Goal: Task Accomplishment & Management: Use online tool/utility

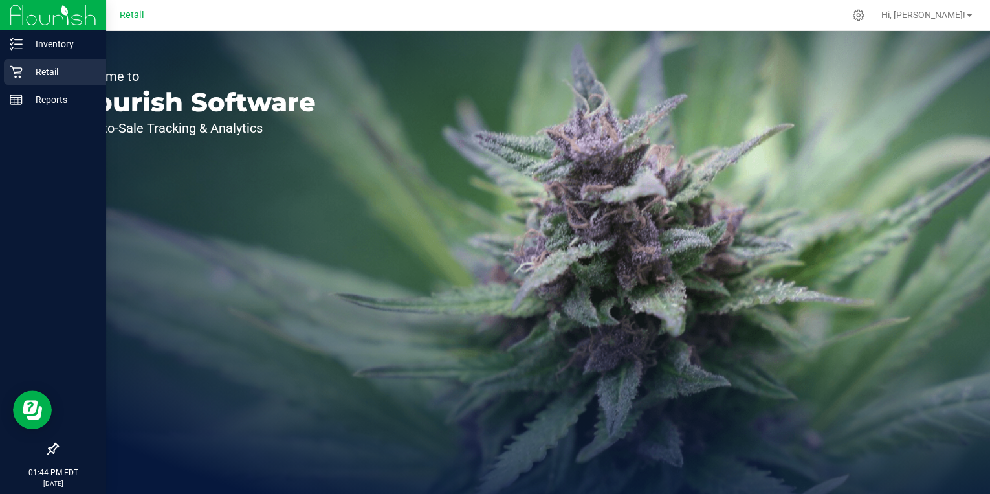
click at [19, 71] on icon at bounding box center [16, 71] width 13 height 13
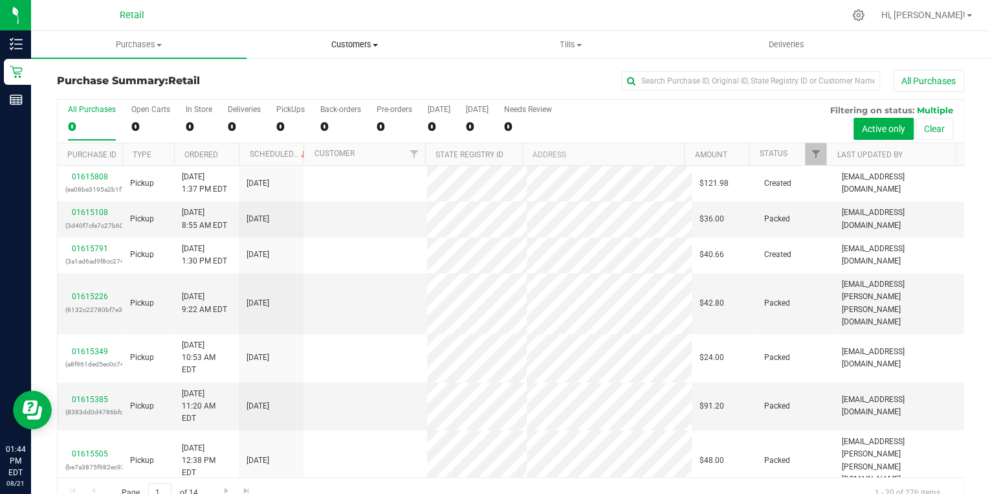
click at [373, 40] on span "Customers" at bounding box center [354, 45] width 214 height 12
click at [313, 78] on span "All customers" at bounding box center [293, 77] width 93 height 11
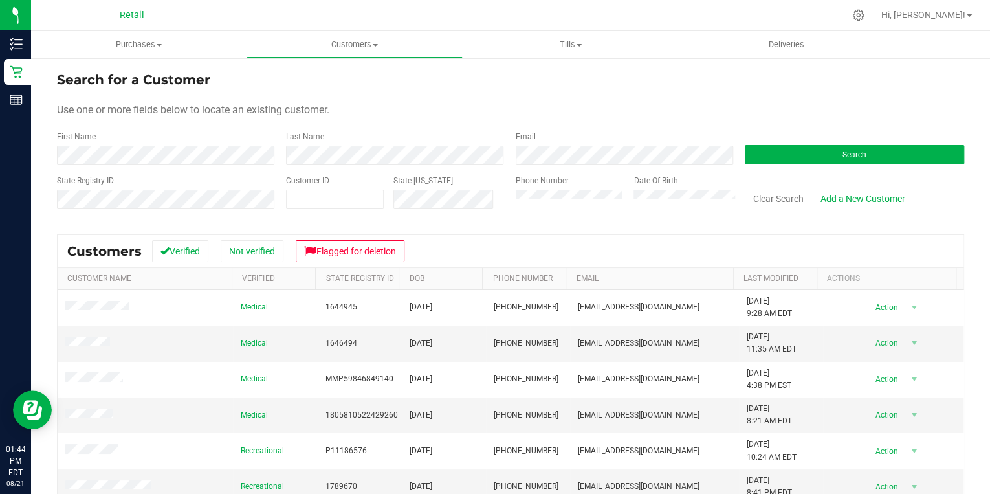
click at [170, 145] on div "First Name" at bounding box center [166, 148] width 219 height 34
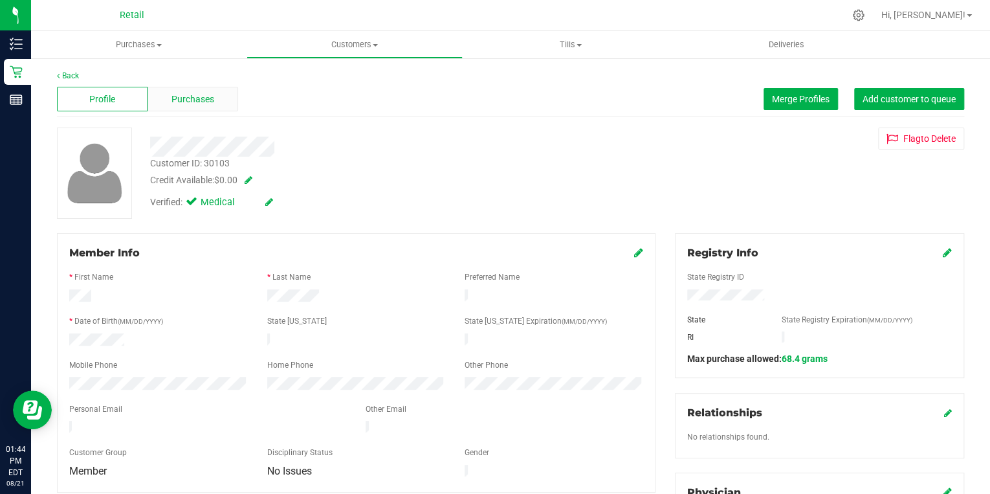
click at [184, 96] on span "Purchases" at bounding box center [193, 100] width 43 height 14
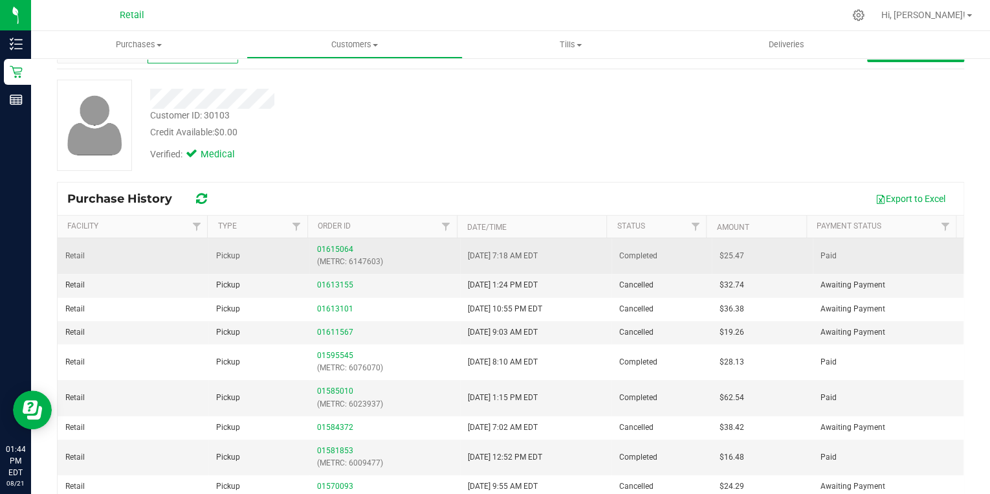
scroll to position [94, 0]
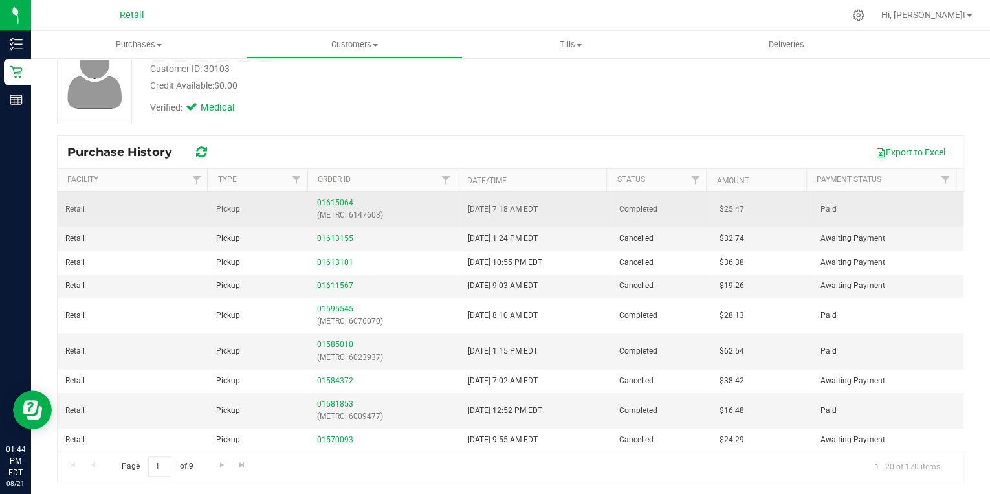
click at [338, 204] on link "01615064" at bounding box center [335, 202] width 36 height 9
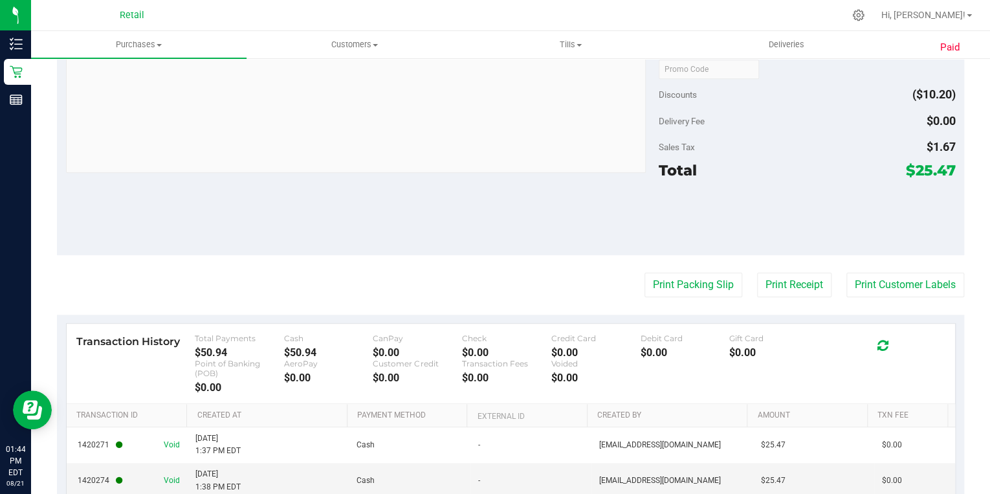
scroll to position [579, 0]
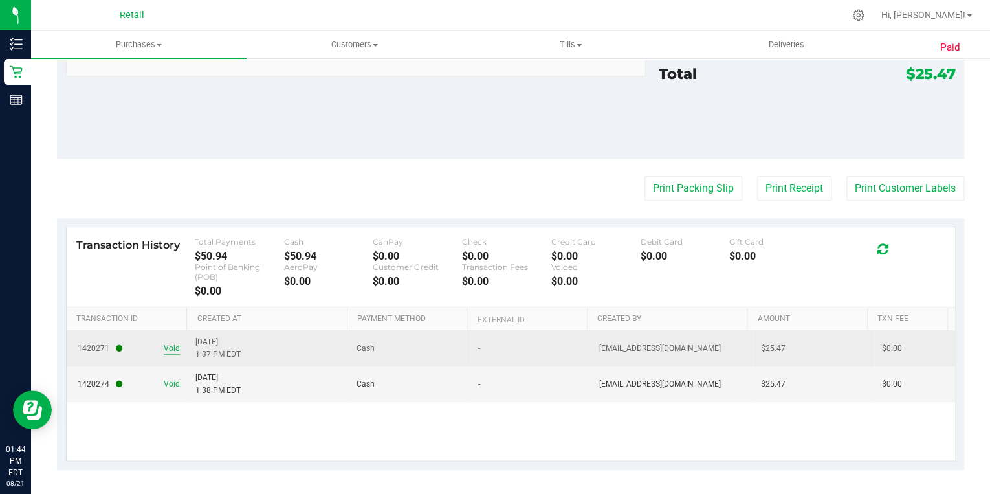
click at [172, 348] on span "Void" at bounding box center [172, 348] width 16 height 12
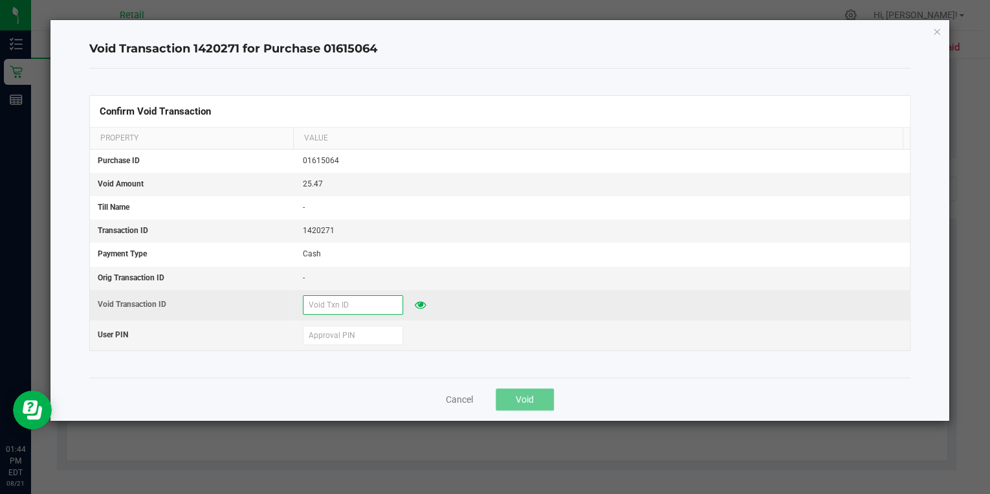
click at [321, 302] on input "text" at bounding box center [353, 304] width 100 height 19
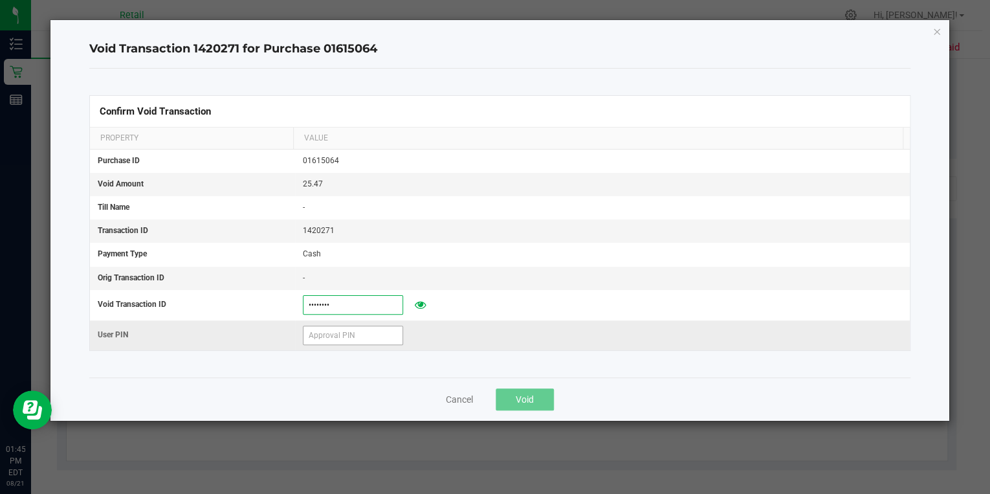
type input "08212025"
click at [335, 334] on input "text" at bounding box center [353, 335] width 100 height 19
type input "6"
type input "694631"
click at [344, 337] on input "694631" at bounding box center [353, 335] width 100 height 19
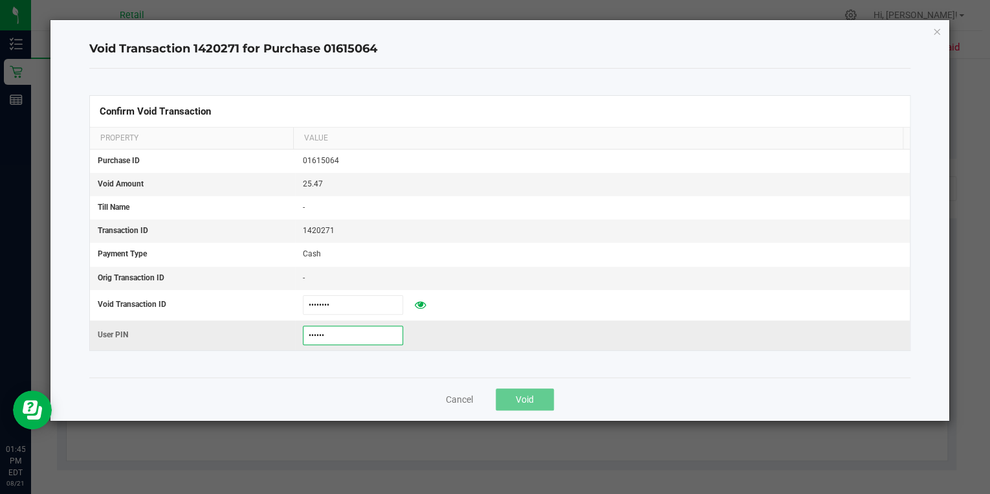
drag, startPoint x: 346, startPoint y: 337, endPoint x: 243, endPoint y: 339, distance: 102.9
click at [243, 339] on tr "User PIN 694631" at bounding box center [500, 335] width 820 height 30
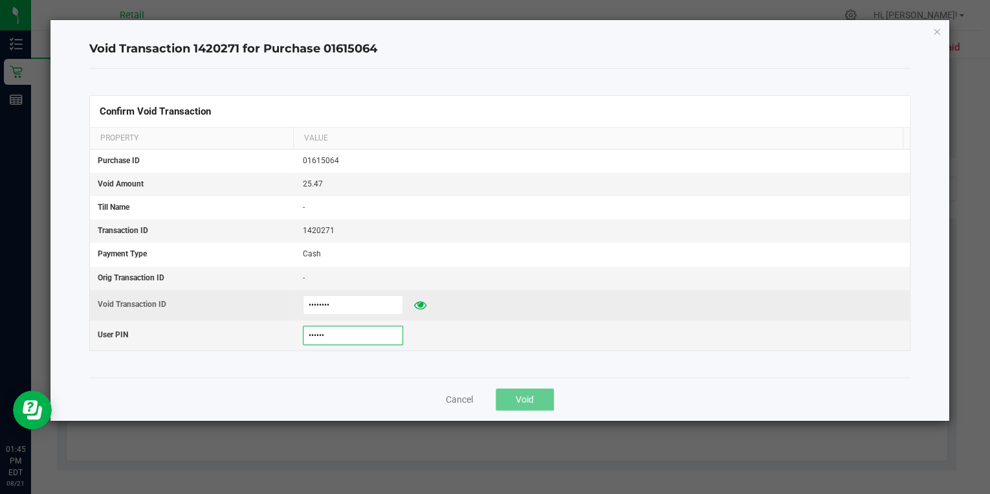
type input "694631"
click at [414, 303] on icon at bounding box center [420, 304] width 12 height 9
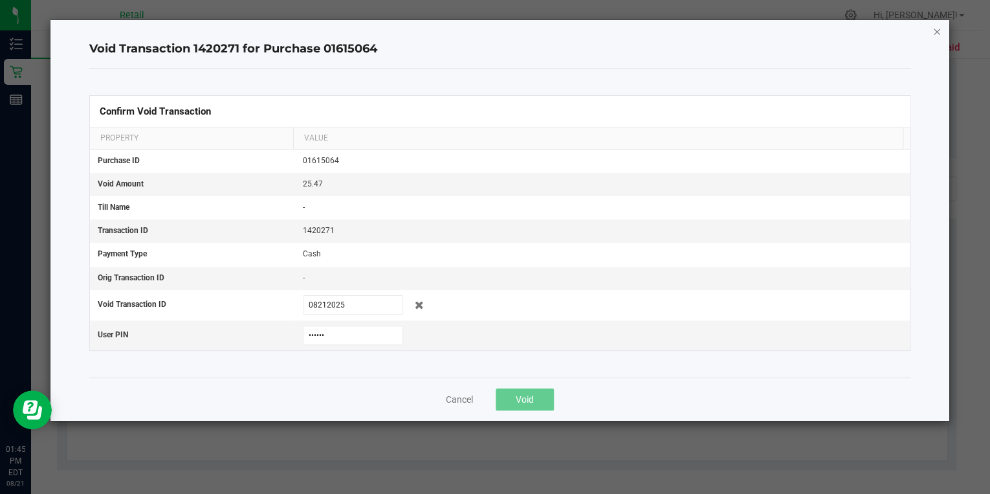
click at [939, 28] on icon "Close" at bounding box center [937, 31] width 9 height 16
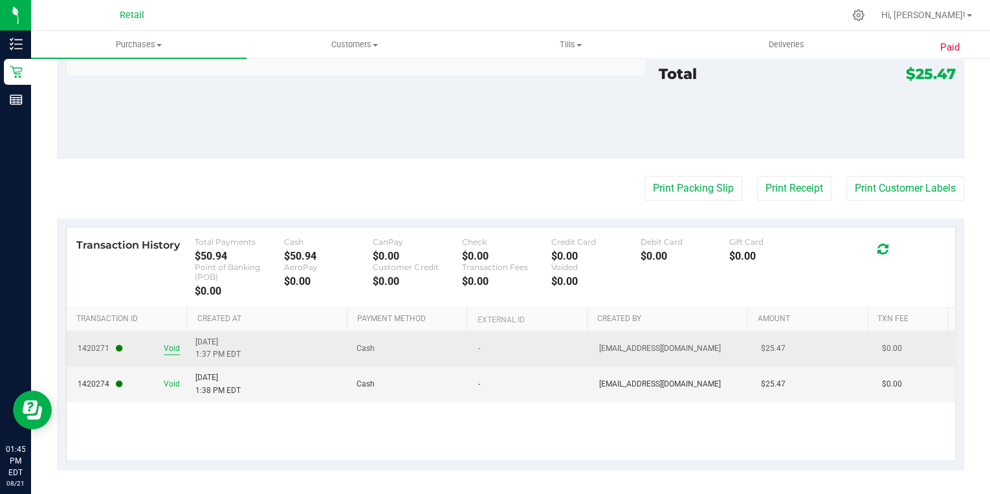
click at [164, 346] on span "Void" at bounding box center [172, 348] width 16 height 12
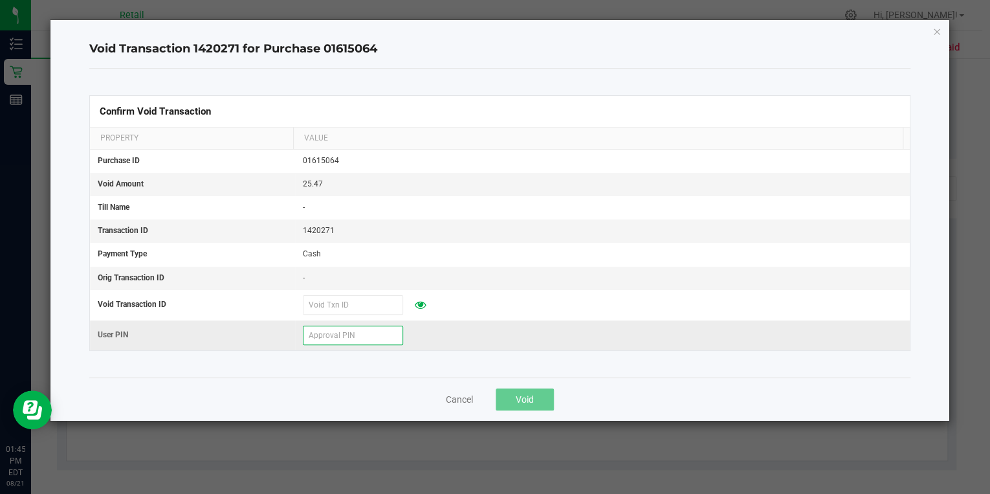
click at [326, 337] on input "text" at bounding box center [353, 335] width 100 height 19
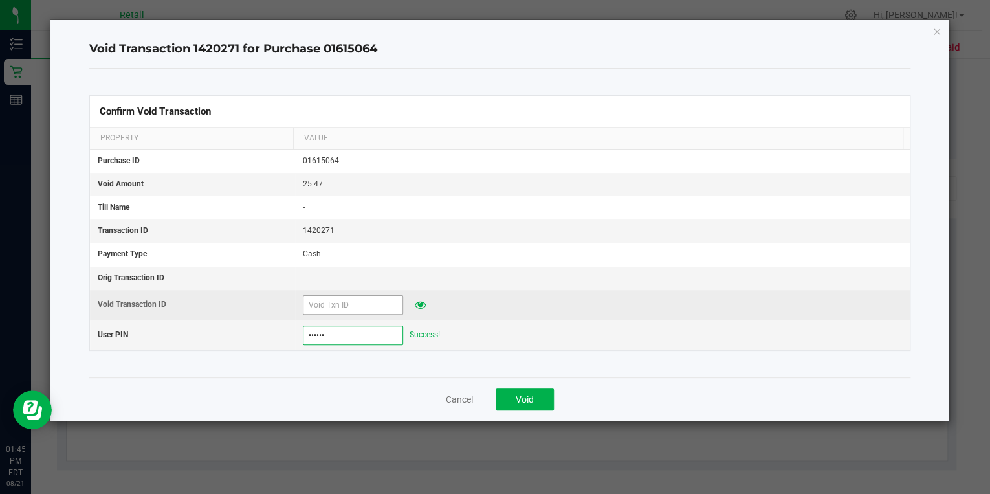
type input "694631"
click at [344, 304] on input "text" at bounding box center [353, 304] width 100 height 19
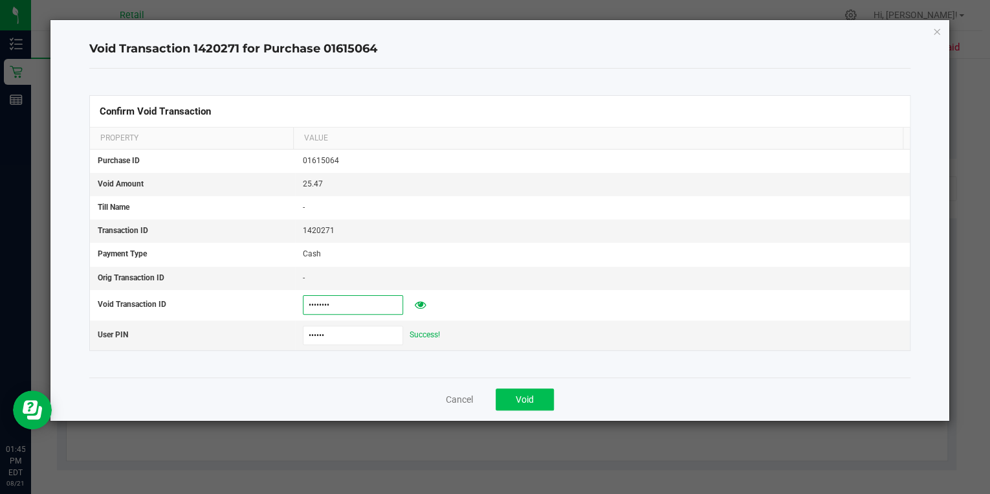
type input "08212025"
click at [537, 402] on button "Void" at bounding box center [525, 399] width 58 height 22
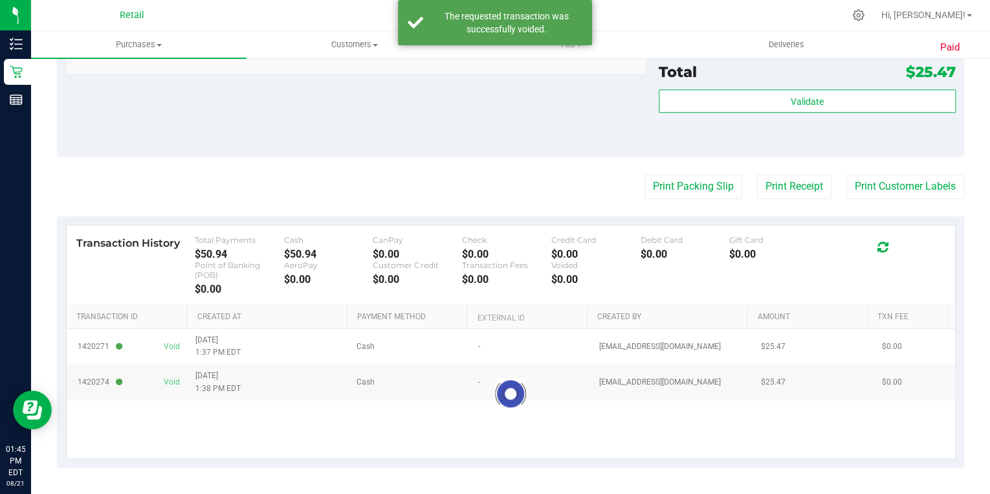
scroll to position [567, 0]
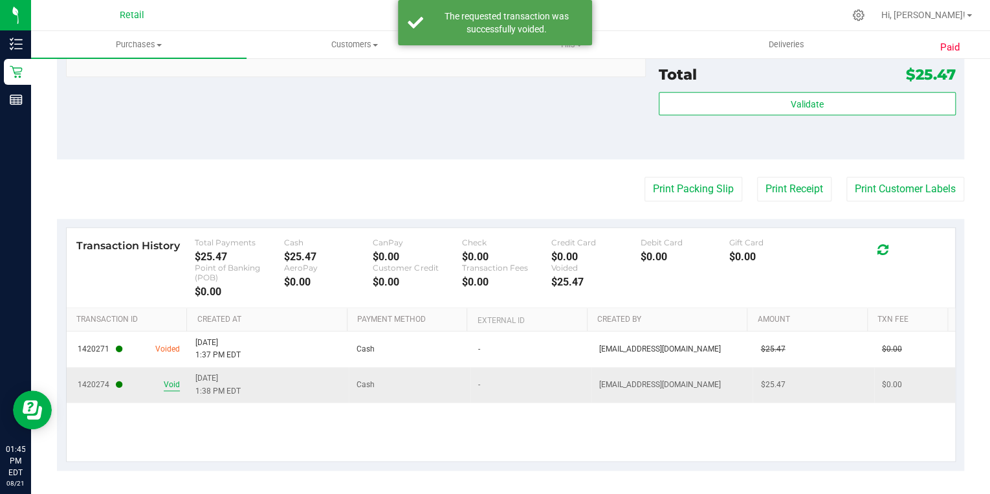
click at [173, 383] on span "Void" at bounding box center [172, 385] width 16 height 12
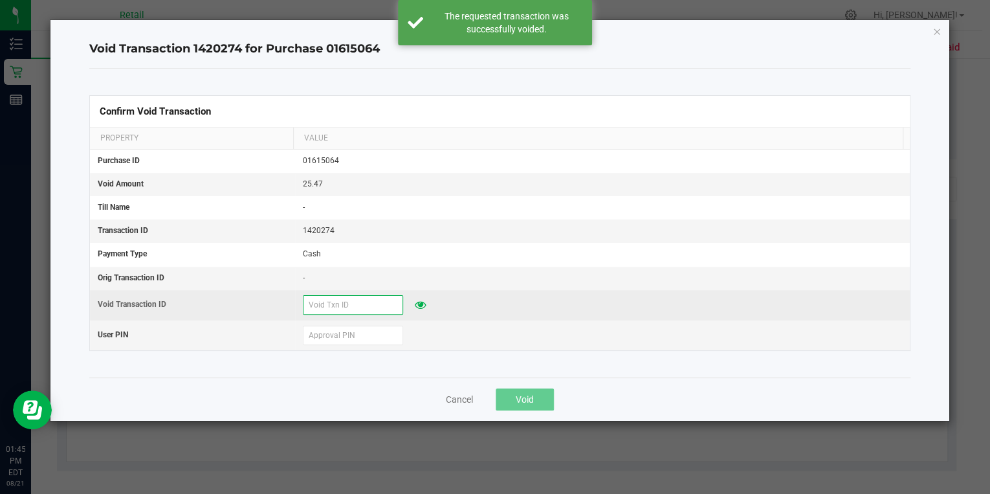
click at [346, 307] on input "text" at bounding box center [353, 304] width 100 height 19
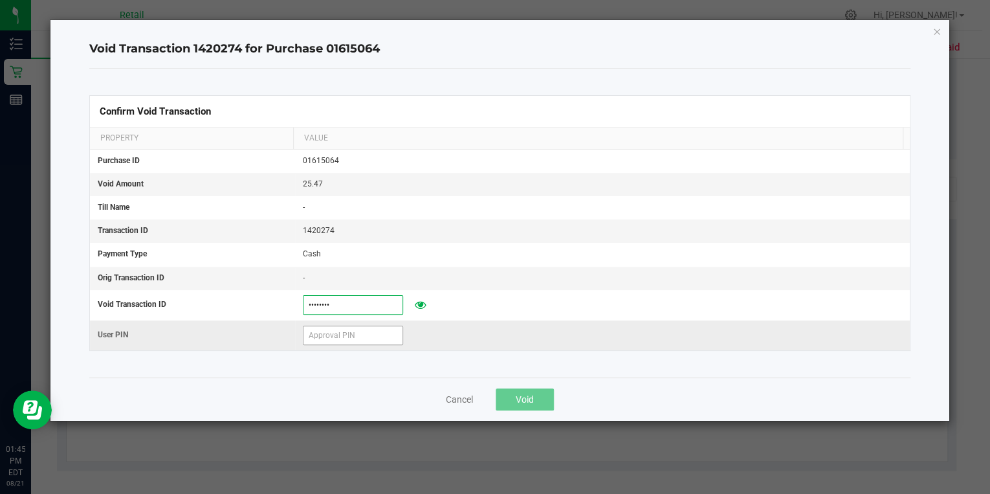
type input "08212025"
click at [344, 332] on input "text" at bounding box center [353, 335] width 100 height 19
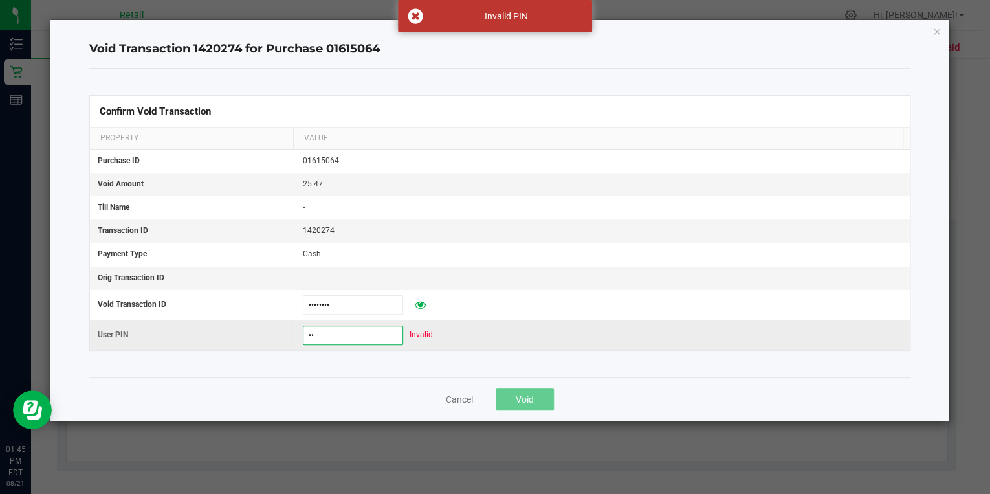
type input "6"
type input "694631"
click at [530, 394] on span "Void" at bounding box center [525, 399] width 18 height 10
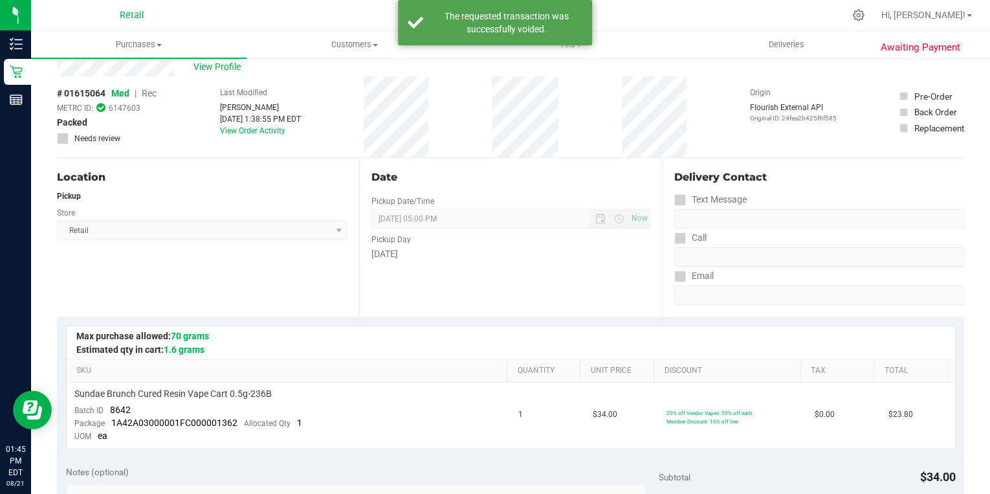
scroll to position [0, 0]
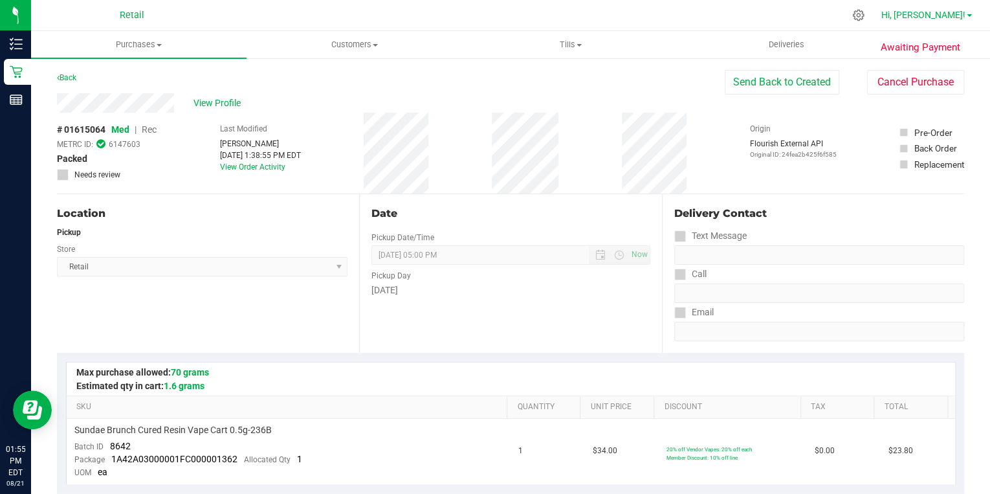
click at [966, 10] on link "Hi, [PERSON_NAME]!" at bounding box center [926, 15] width 101 height 14
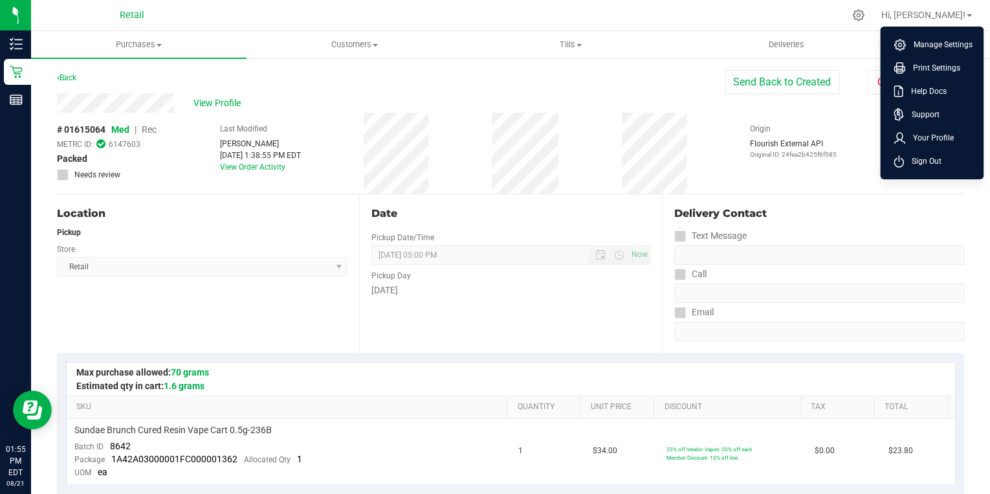
click at [683, 14] on div at bounding box center [538, 15] width 612 height 25
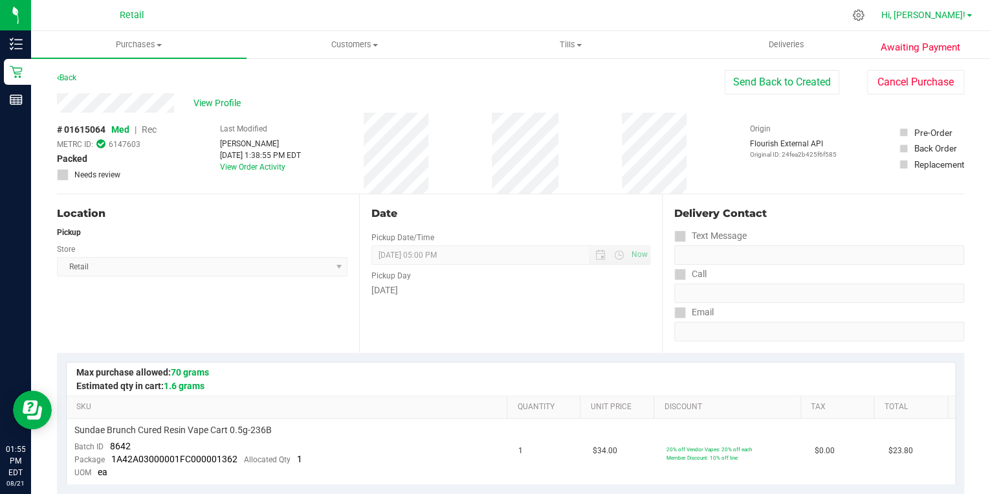
click at [955, 15] on span "Hi, [PERSON_NAME]!" at bounding box center [924, 15] width 84 height 10
